Goal: Transaction & Acquisition: Purchase product/service

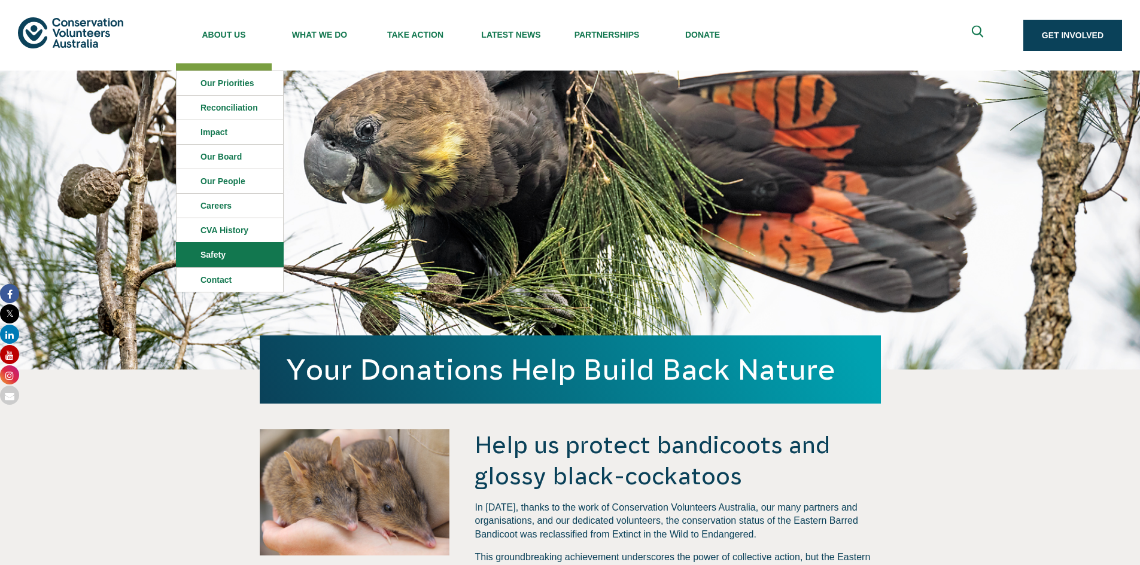
click at [221, 251] on link "Safety" at bounding box center [229, 255] width 106 height 24
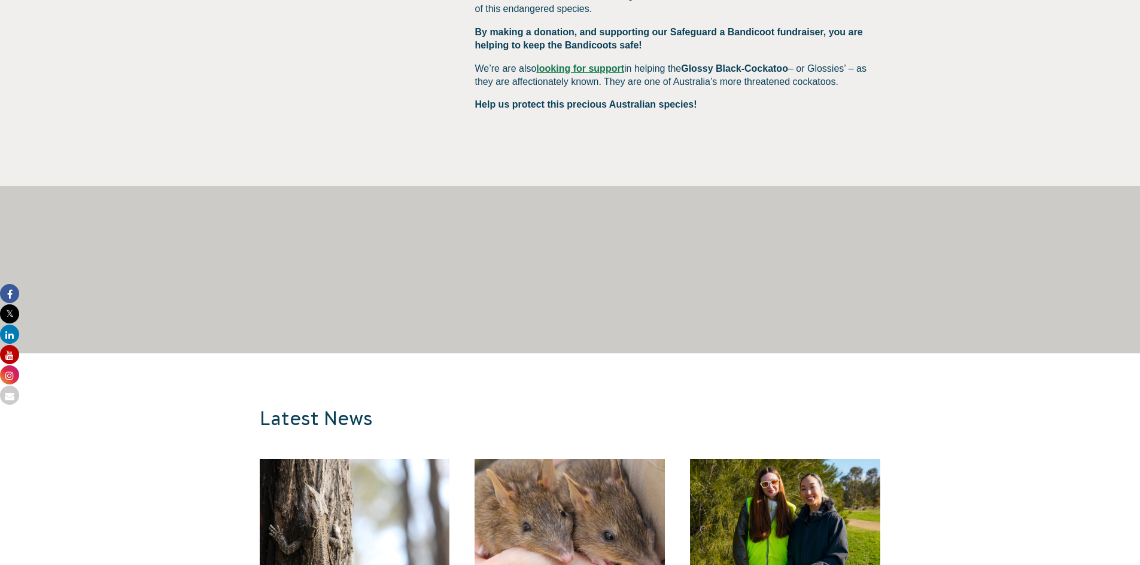
scroll to position [479, 0]
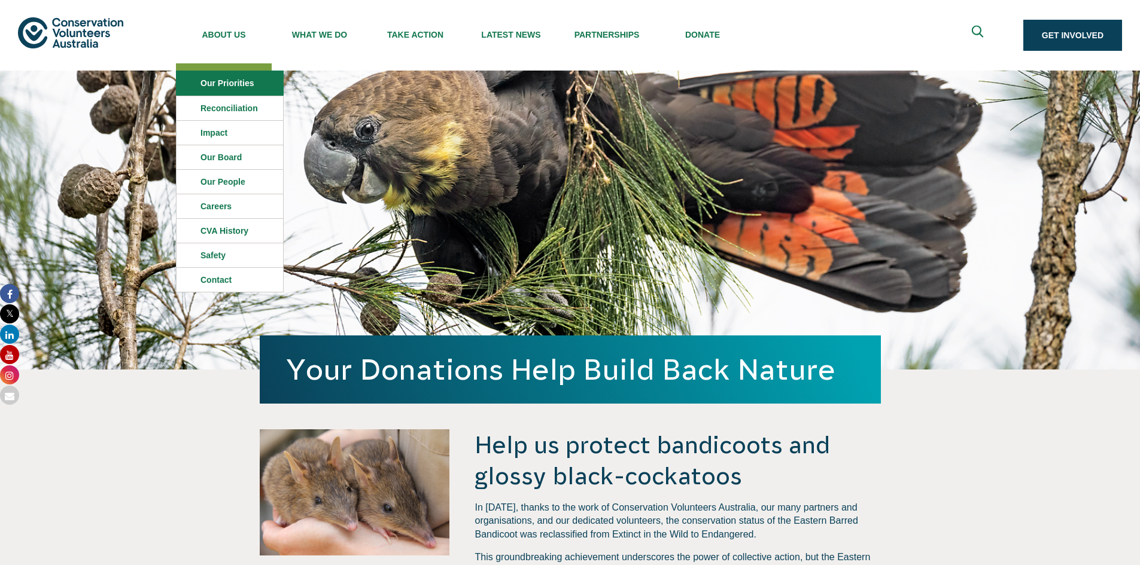
click at [224, 83] on link "Our Priorities" at bounding box center [229, 83] width 106 height 24
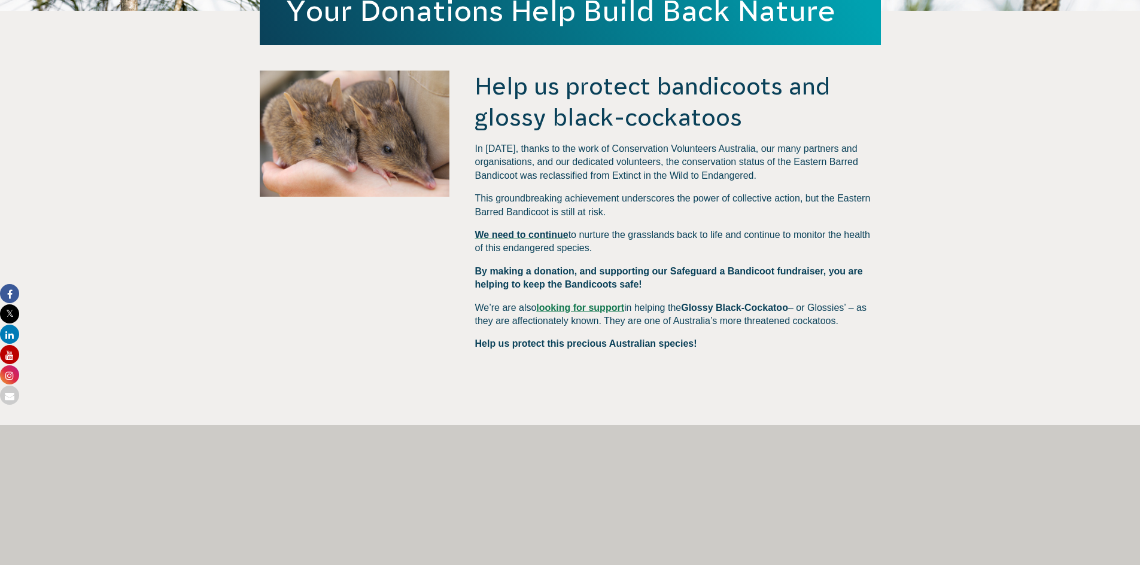
scroll to position [598, 0]
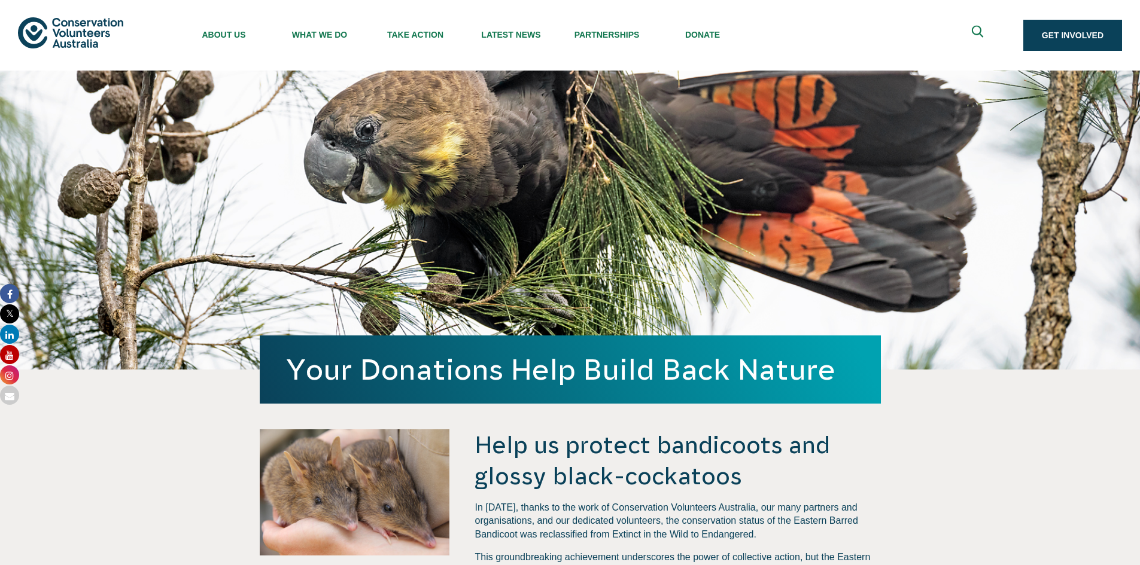
scroll to position [598, 0]
